Goal: Task Accomplishment & Management: Use online tool/utility

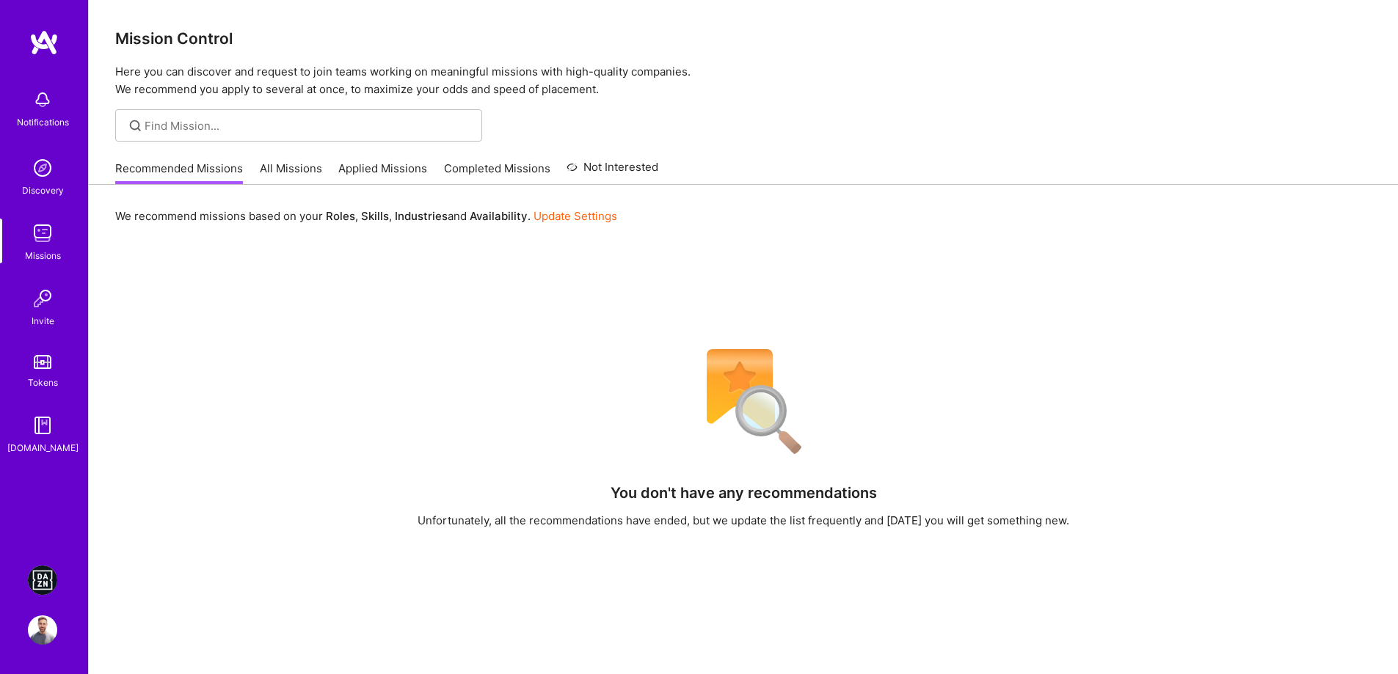
click at [35, 572] on img at bounding box center [42, 580] width 29 height 29
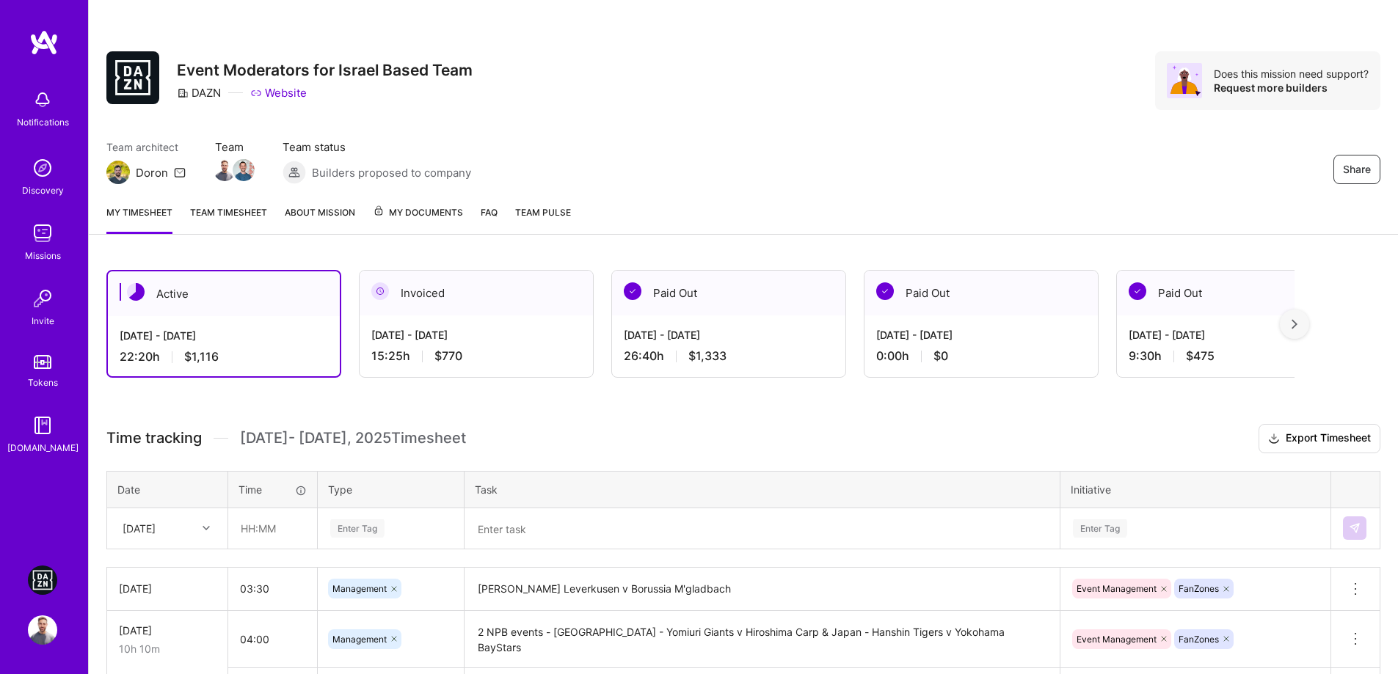
click at [35, 578] on img at bounding box center [42, 580] width 29 height 29
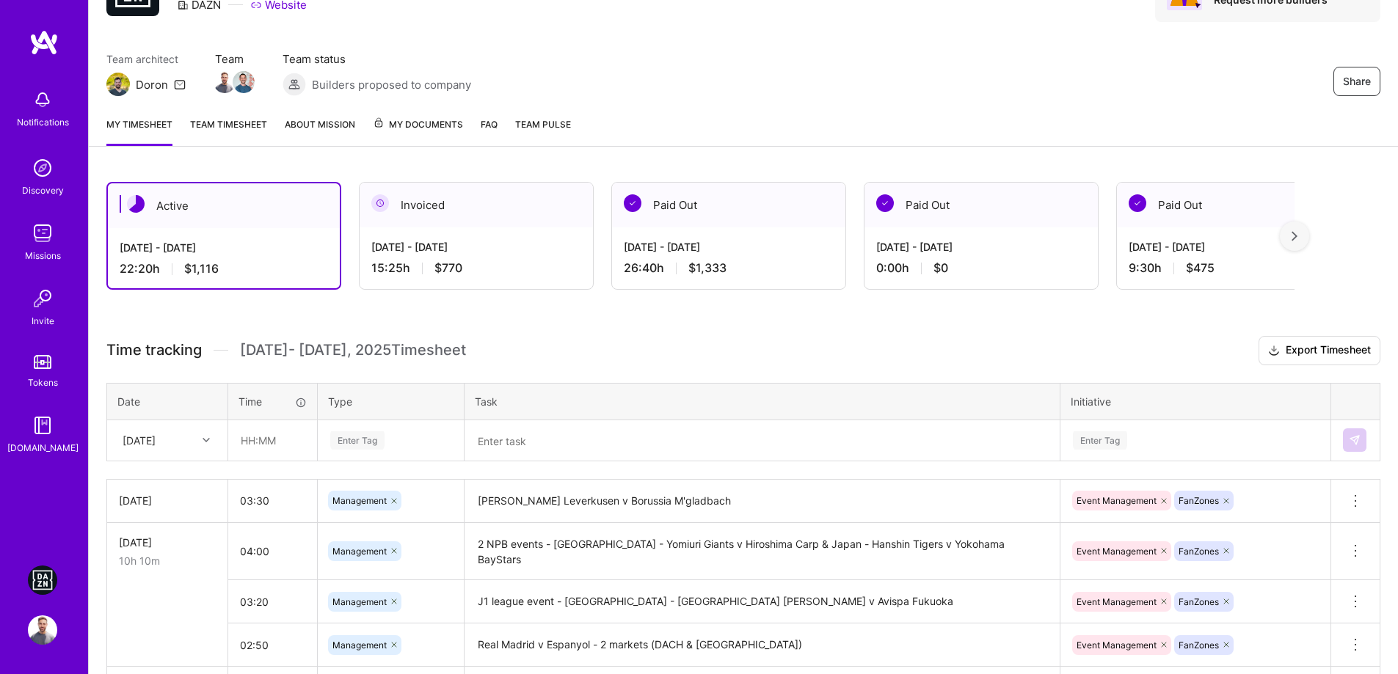
scroll to position [294, 0]
